Goal: Download file/media

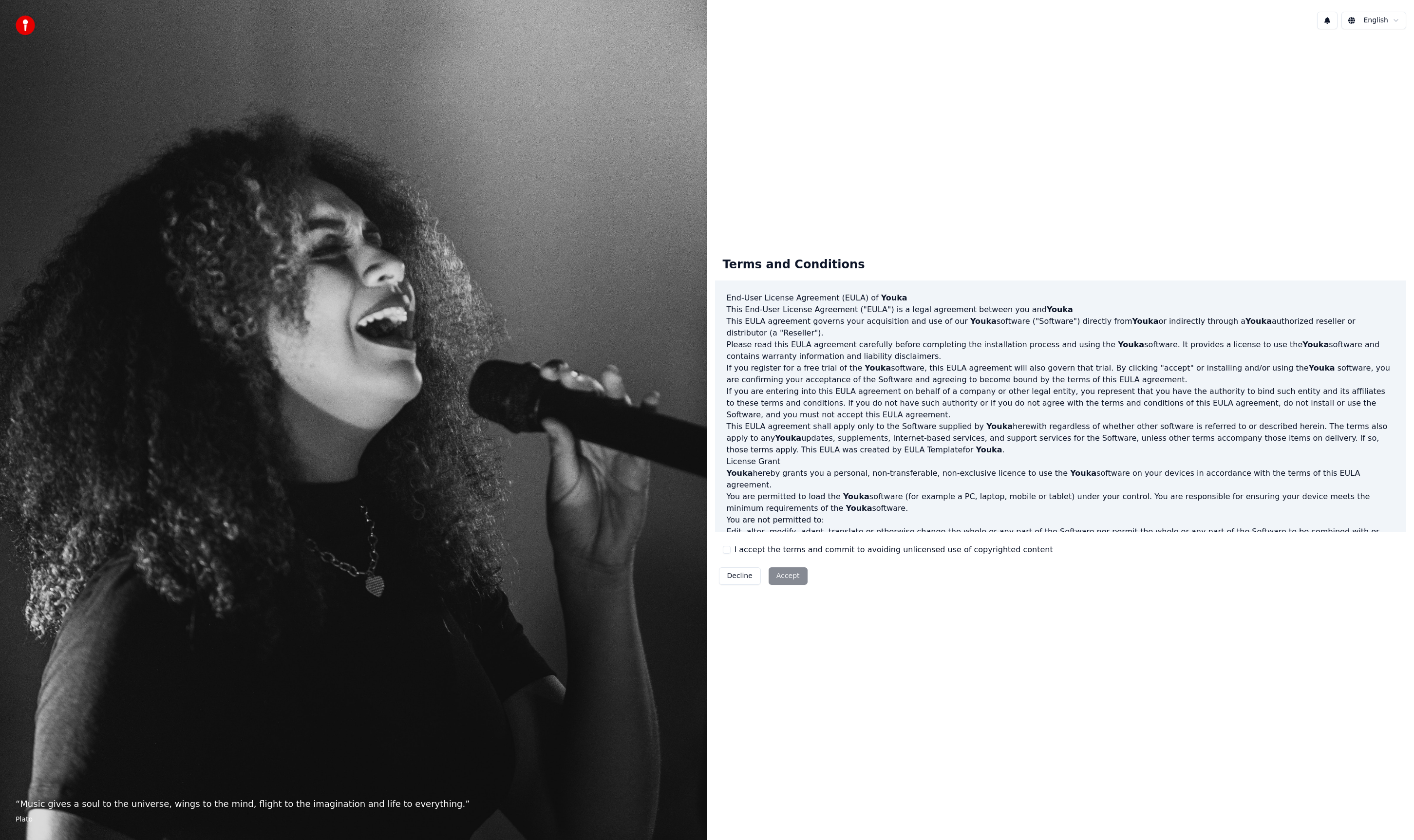
click at [732, 545] on div "I accept the terms and commit to avoiding unlicensed use of copyrighted content" at bounding box center [888, 550] width 330 height 12
click at [732, 555] on div "I accept the terms and commit to avoiding unlicensed use of copyrighted content" at bounding box center [888, 550] width 330 height 12
click at [731, 555] on div "I accept the terms and commit to avoiding unlicensed use of copyrighted content" at bounding box center [888, 550] width 330 height 12
click at [724, 551] on button "I accept the terms and commit to avoiding unlicensed use of copyrighted content" at bounding box center [727, 549] width 8 height 8
click at [769, 570] on button "Accept" at bounding box center [788, 576] width 39 height 18
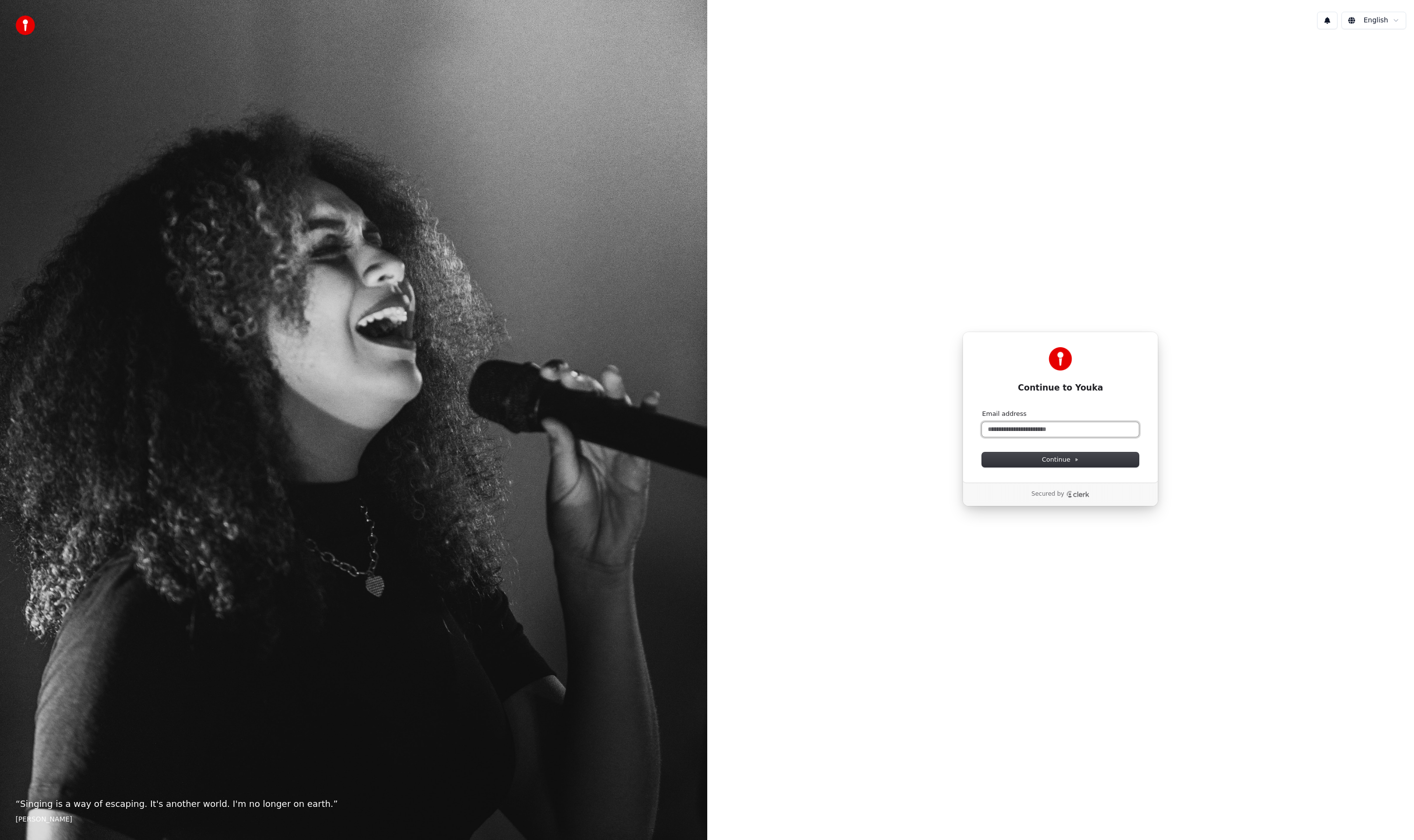
click at [1008, 430] on input "Email address" at bounding box center [1060, 429] width 157 height 15
type input "*"
click at [982, 410] on button "submit" at bounding box center [982, 410] width 0 height 0
type input "**********"
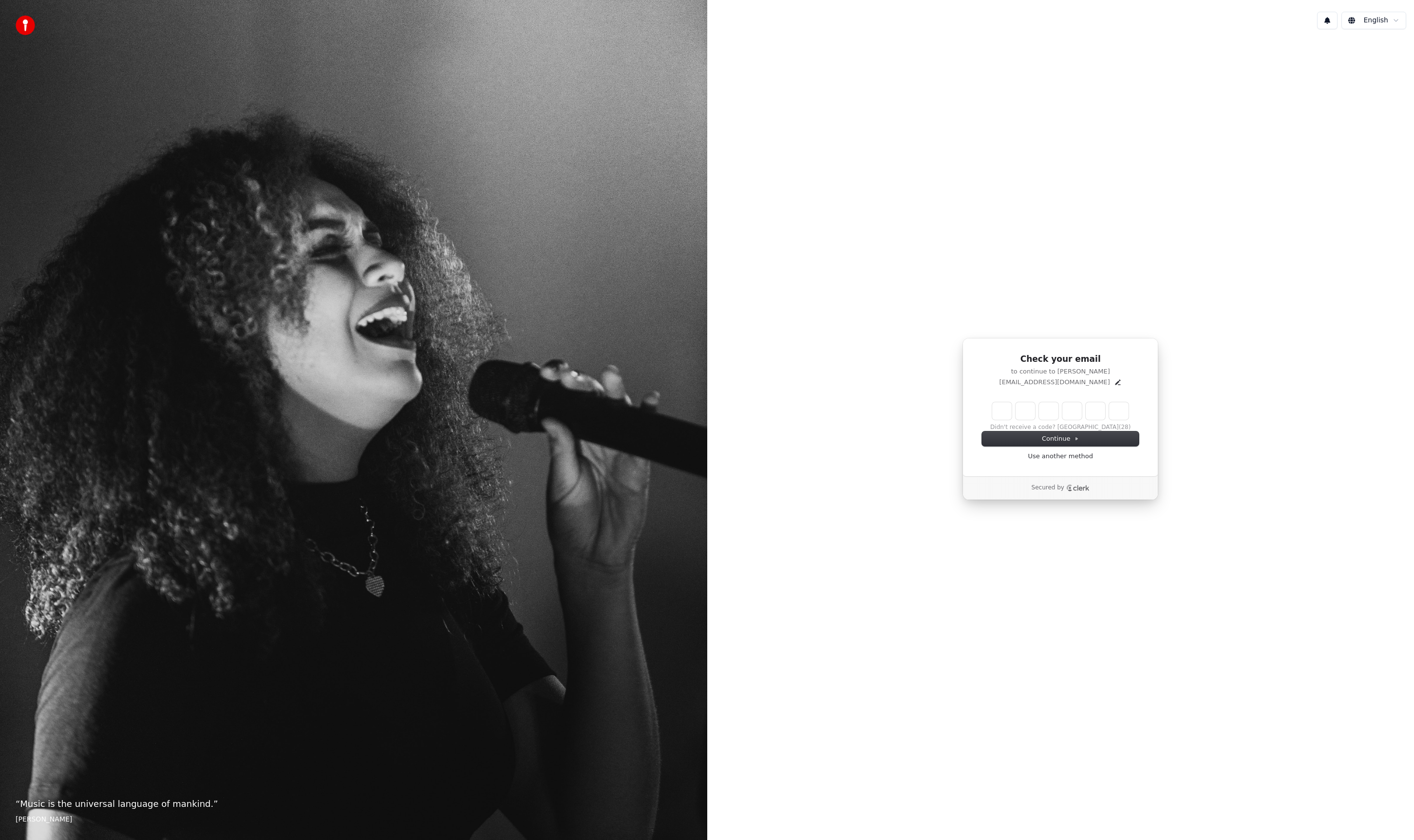
click at [998, 411] on input "Enter verification code" at bounding box center [1060, 411] width 136 height 18
type input "******"
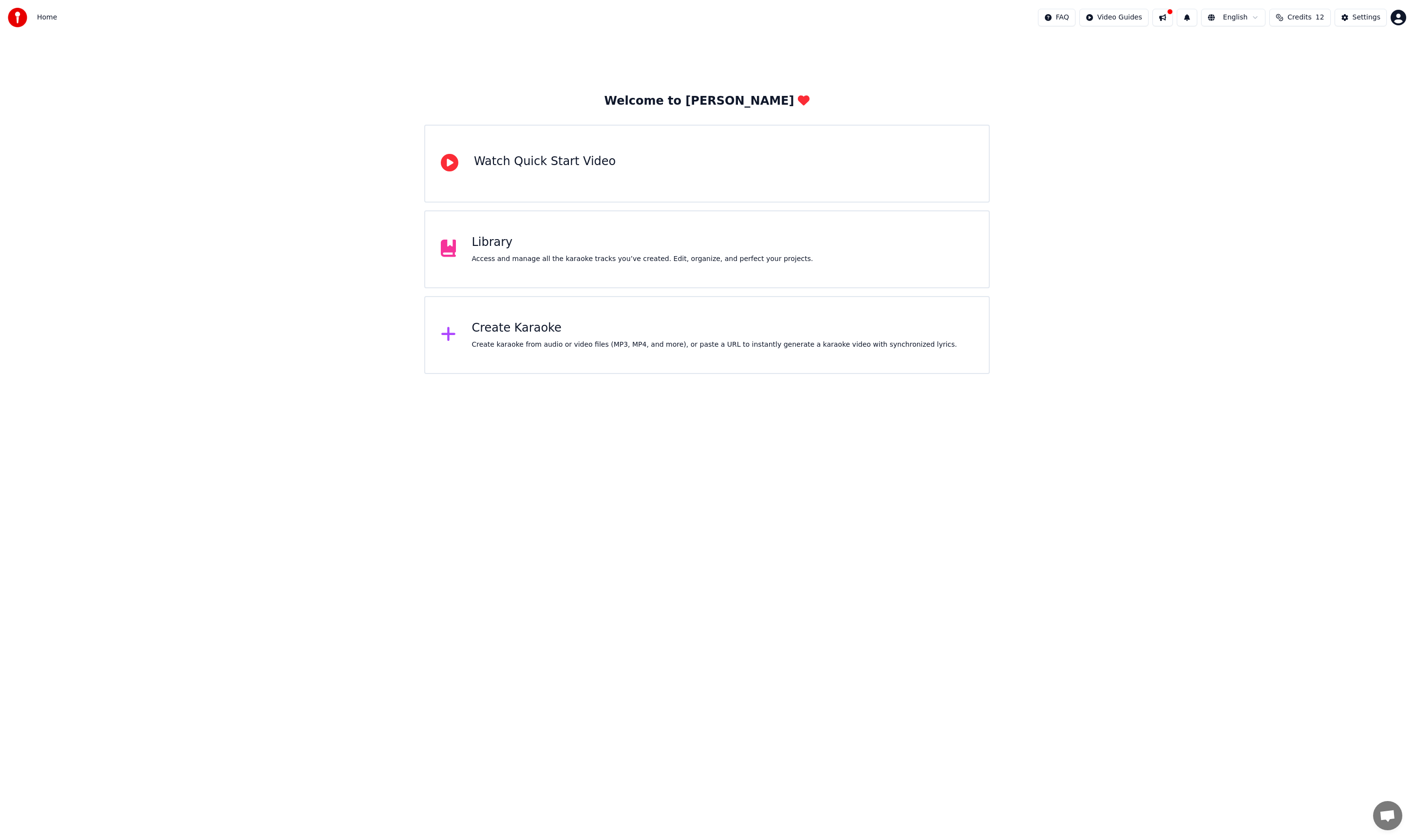
click at [924, 269] on div "Library Access and manage all the karaoke tracks you’ve created. Edit, organize…" at bounding box center [706, 249] width 565 height 78
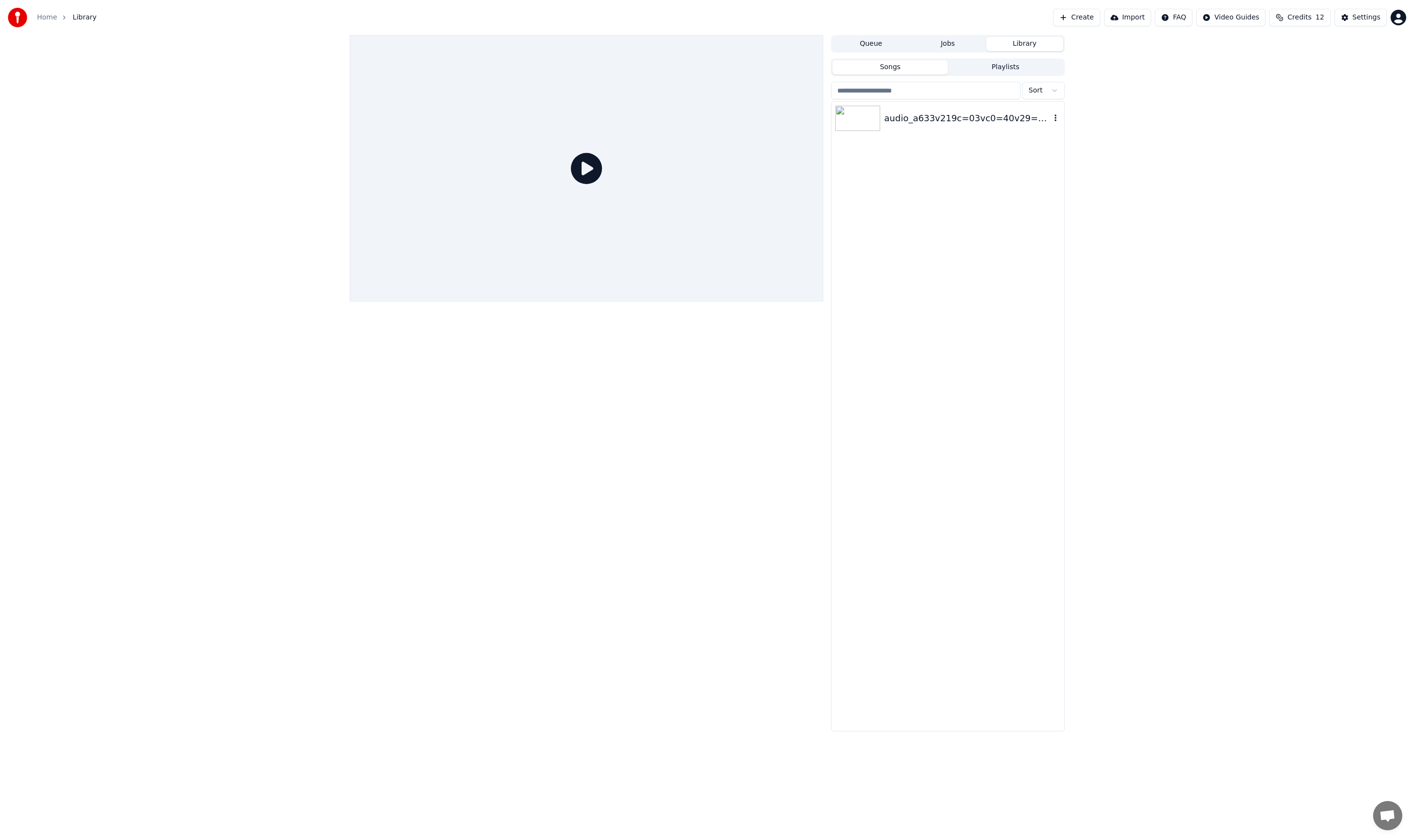
click at [856, 114] on img at bounding box center [858, 118] width 45 height 25
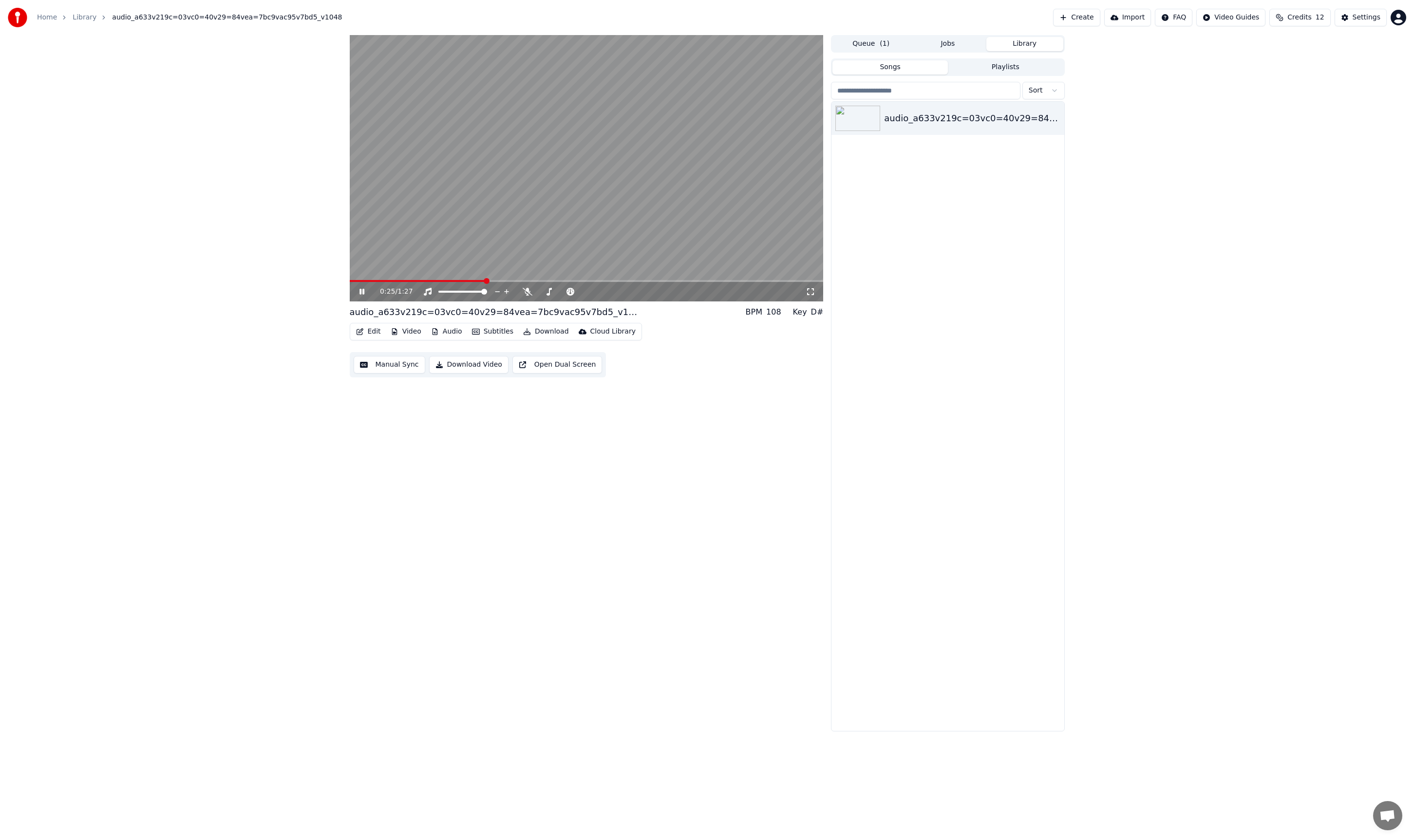
click at [641, 371] on div "Edit Video Audio Subtitles Download Cloud Library Manual Sync Download Video Op…" at bounding box center [587, 350] width 474 height 54
click at [494, 333] on button "Subtitles" at bounding box center [493, 332] width 49 height 14
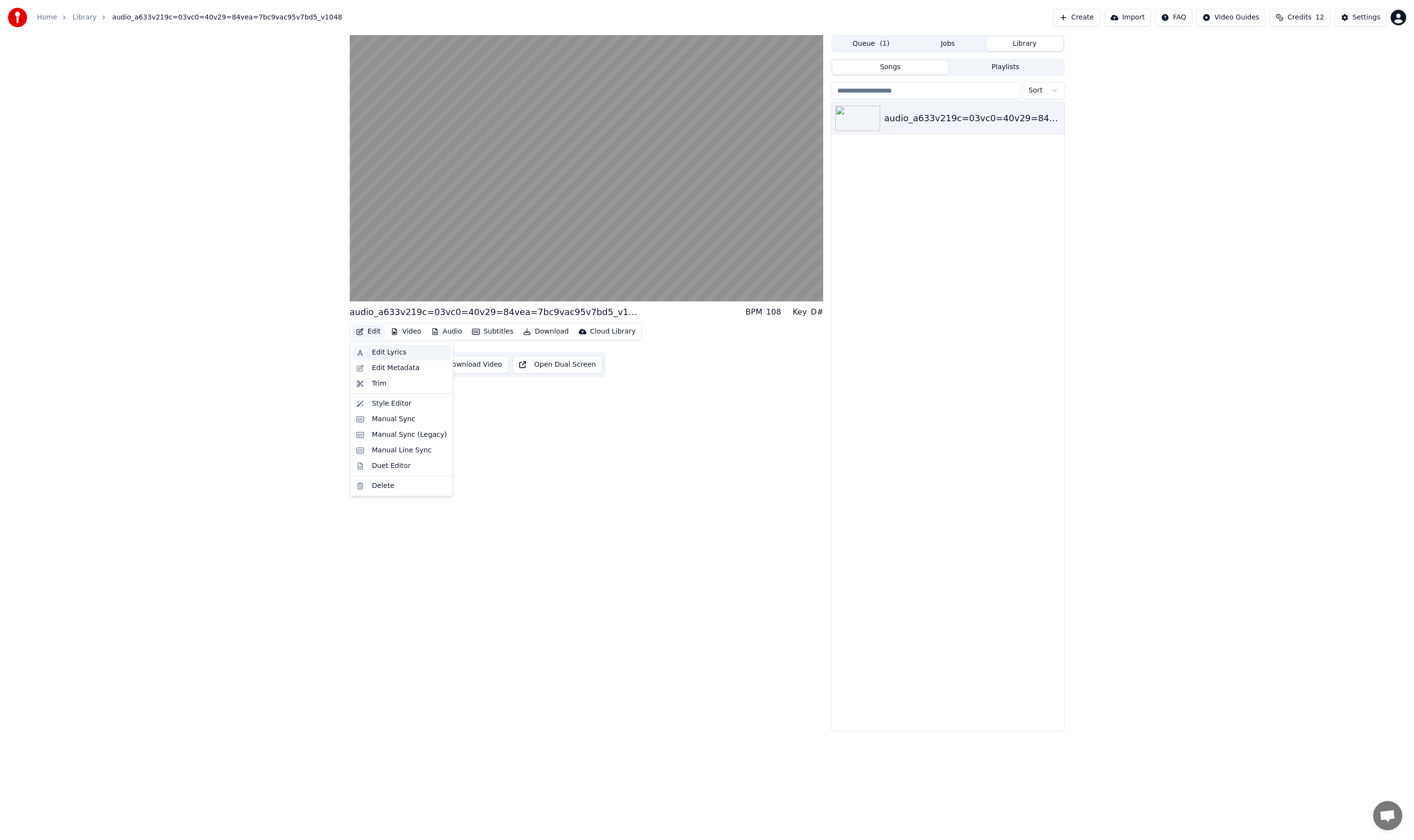
click at [392, 356] on div "Edit Lyrics" at bounding box center [389, 352] width 34 height 9
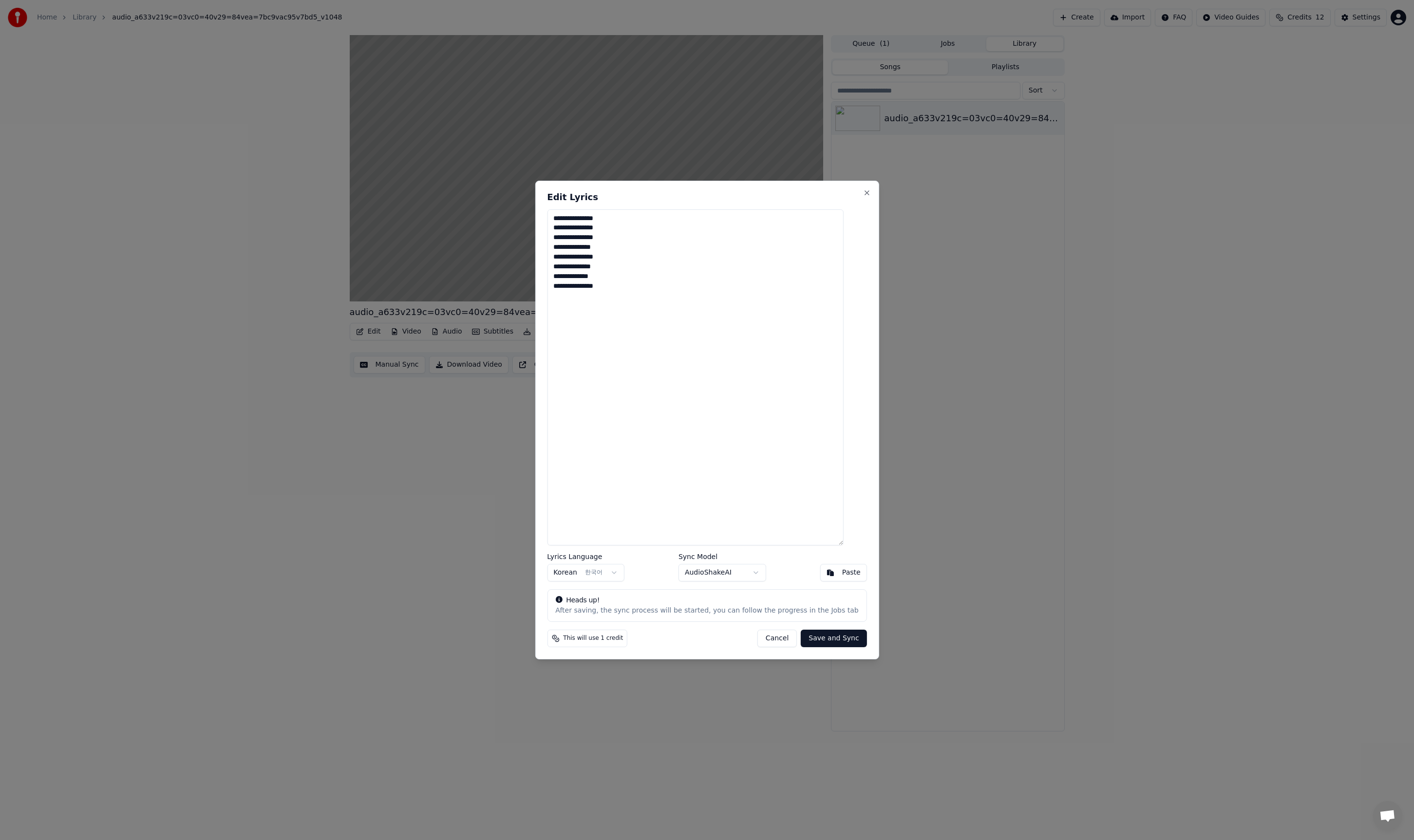
click at [776, 641] on button "Cancel" at bounding box center [777, 639] width 40 height 18
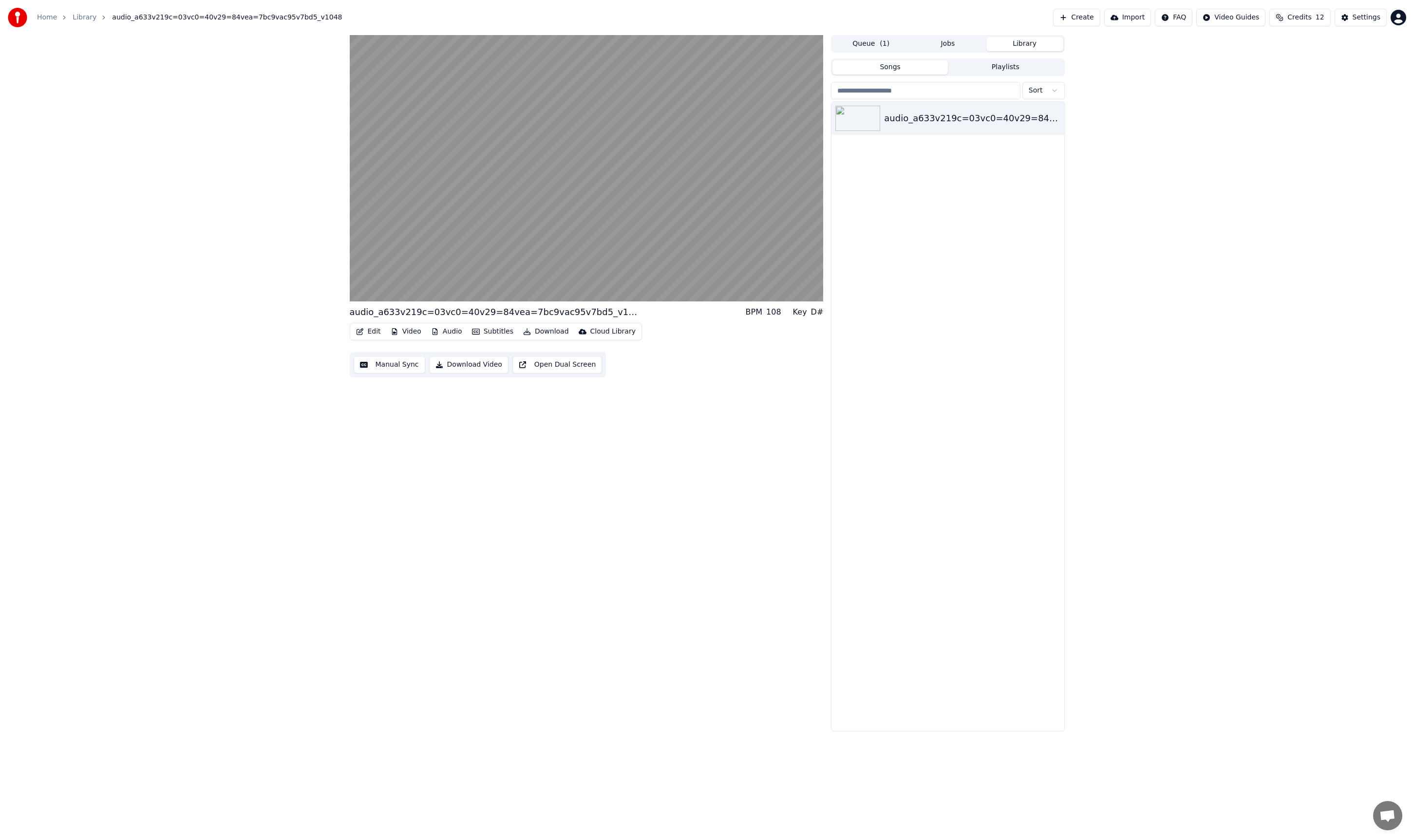
click at [368, 337] on button "Edit" at bounding box center [368, 332] width 33 height 14
click at [528, 424] on div "audio_a633v219c=03vc0=40v29=84vea=7bc9vac95v7bd5_v1048 BPM 108 Key D# Edit Vide…" at bounding box center [587, 383] width 474 height 696
click at [551, 335] on button "Download" at bounding box center [546, 332] width 53 height 14
click at [579, 402] on div "Transparent Video [.mov]" at bounding box center [579, 399] width 86 height 9
click at [549, 333] on button "Download" at bounding box center [546, 332] width 53 height 14
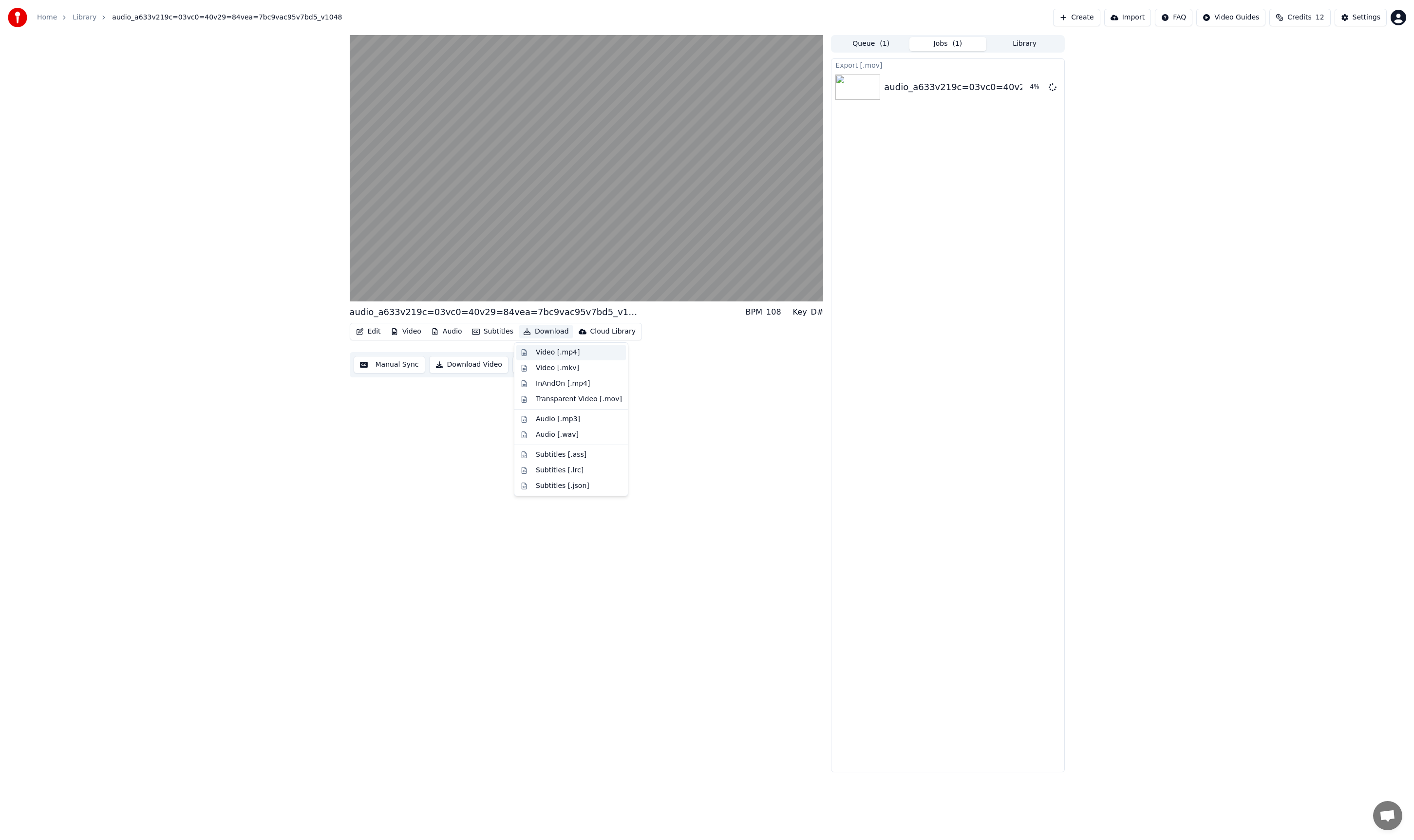
click at [587, 353] on div "Video [.mp4]" at bounding box center [579, 352] width 86 height 9
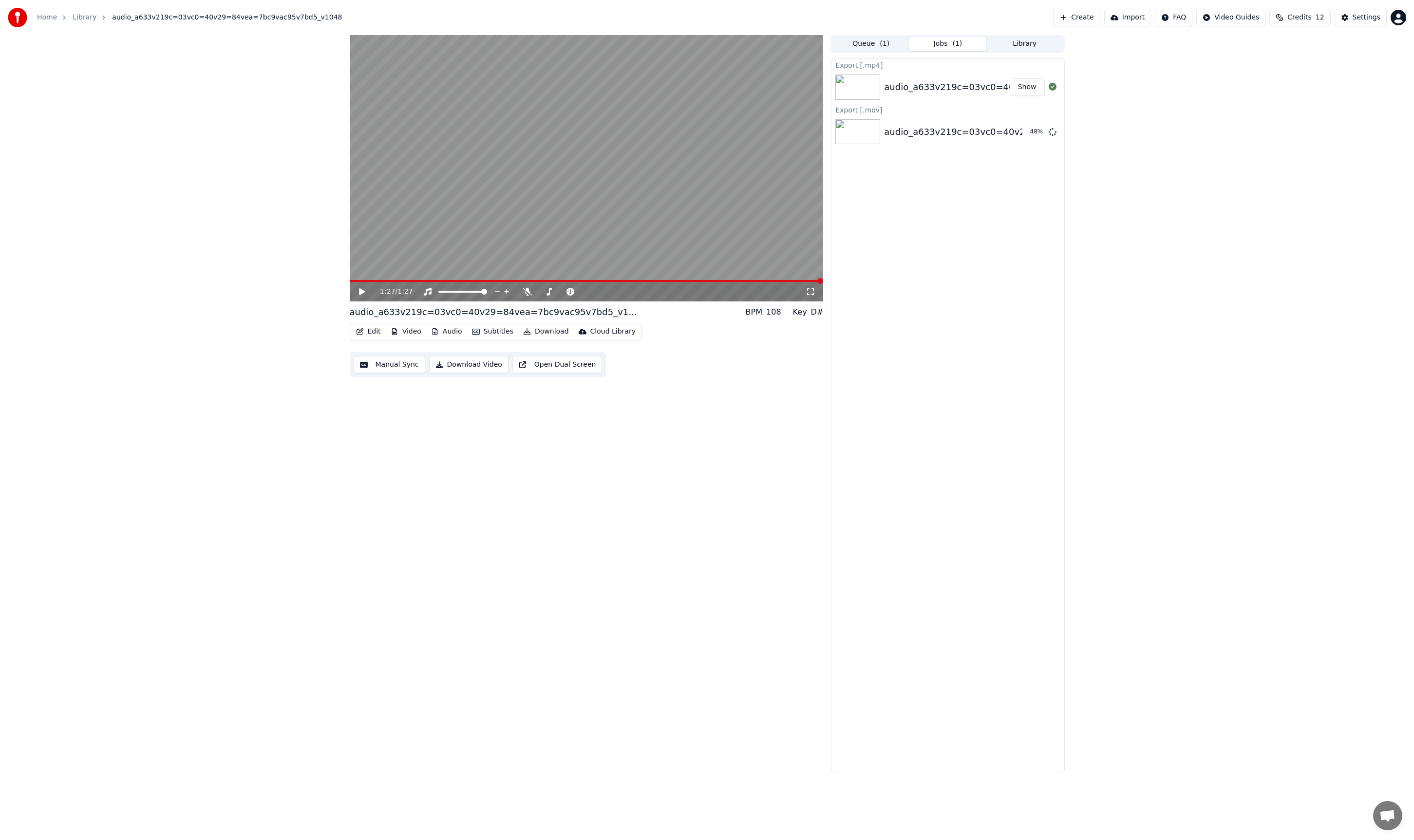
click at [1023, 86] on button "Show" at bounding box center [1027, 87] width 35 height 18
click at [1021, 135] on button "Show" at bounding box center [1027, 132] width 35 height 18
